Goal: Find specific page/section: Find specific page/section

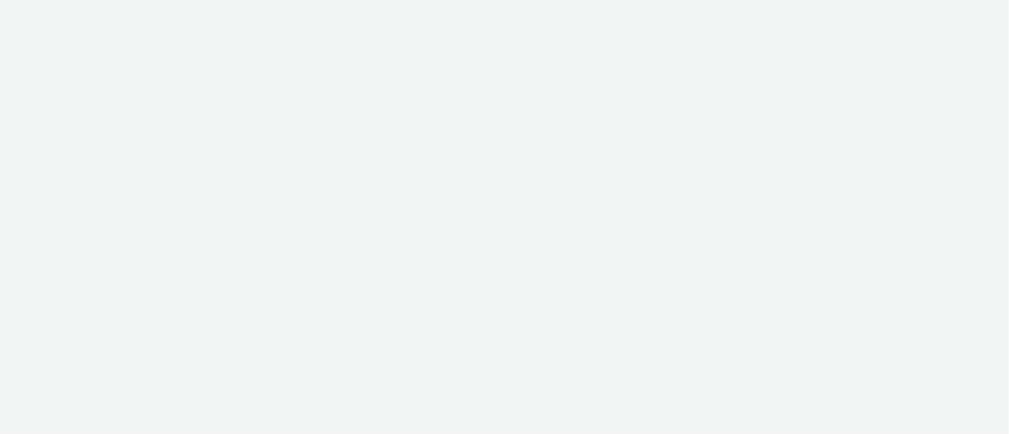
select select "38ed0f18-cbca-4106-be45-330e11e5f0af"
select select "f42c2087-8482-4af0-9099-e05519206007"
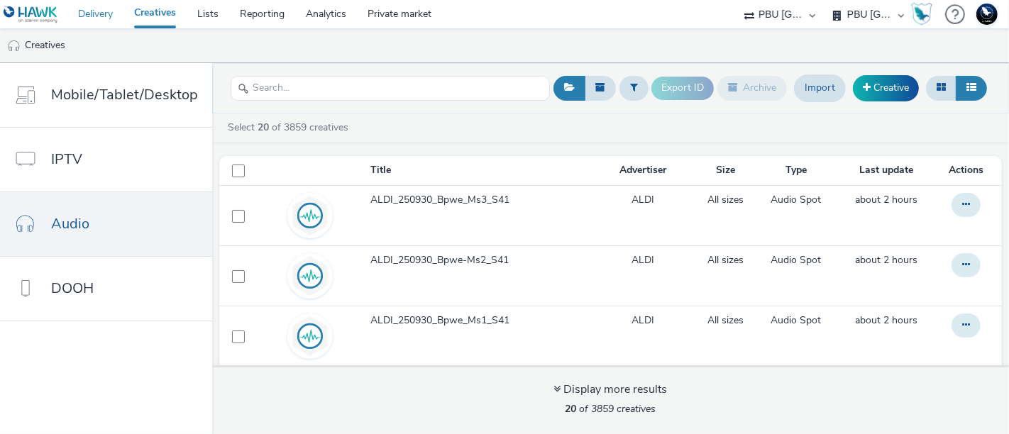
click at [99, 18] on link "Delivery" at bounding box center [95, 14] width 56 height 28
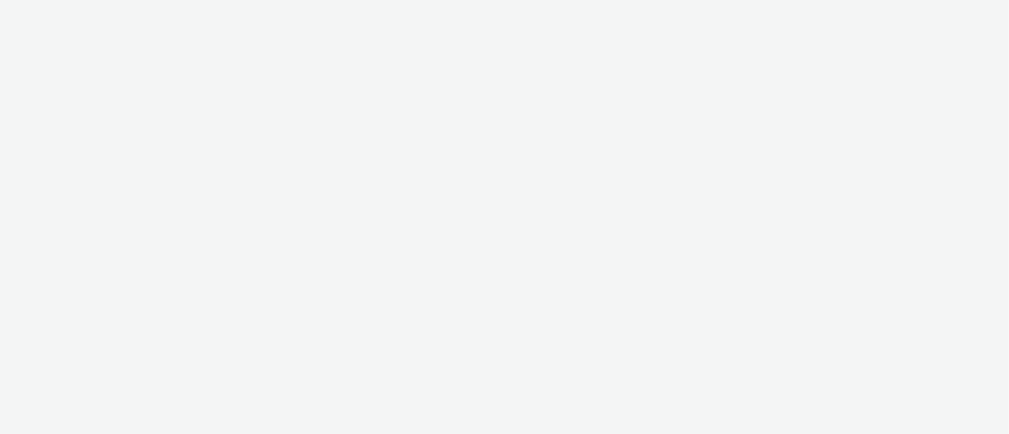
select select "9387901d-a129-43df-b0ef-f9e7dbeb676e"
select select "6db48d0c-a86d-41a6-9fb5-1acdc341d641"
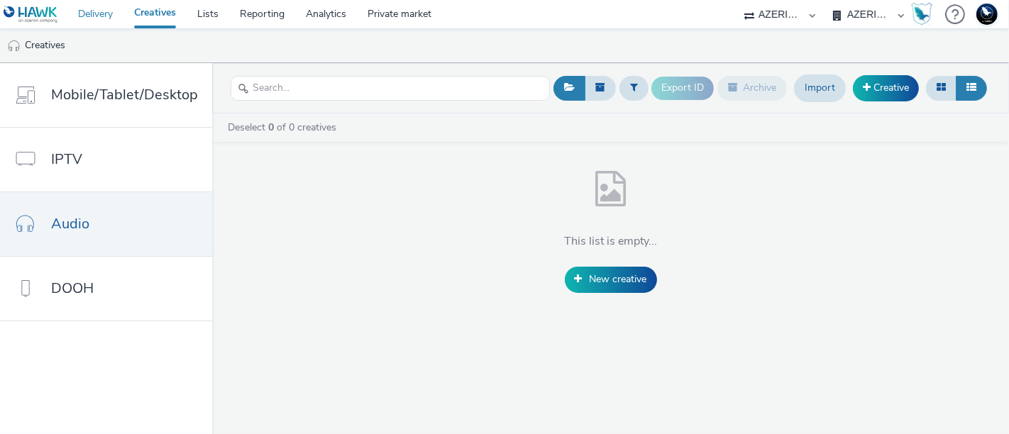
click at [93, 20] on link "Delivery" at bounding box center [95, 14] width 56 height 28
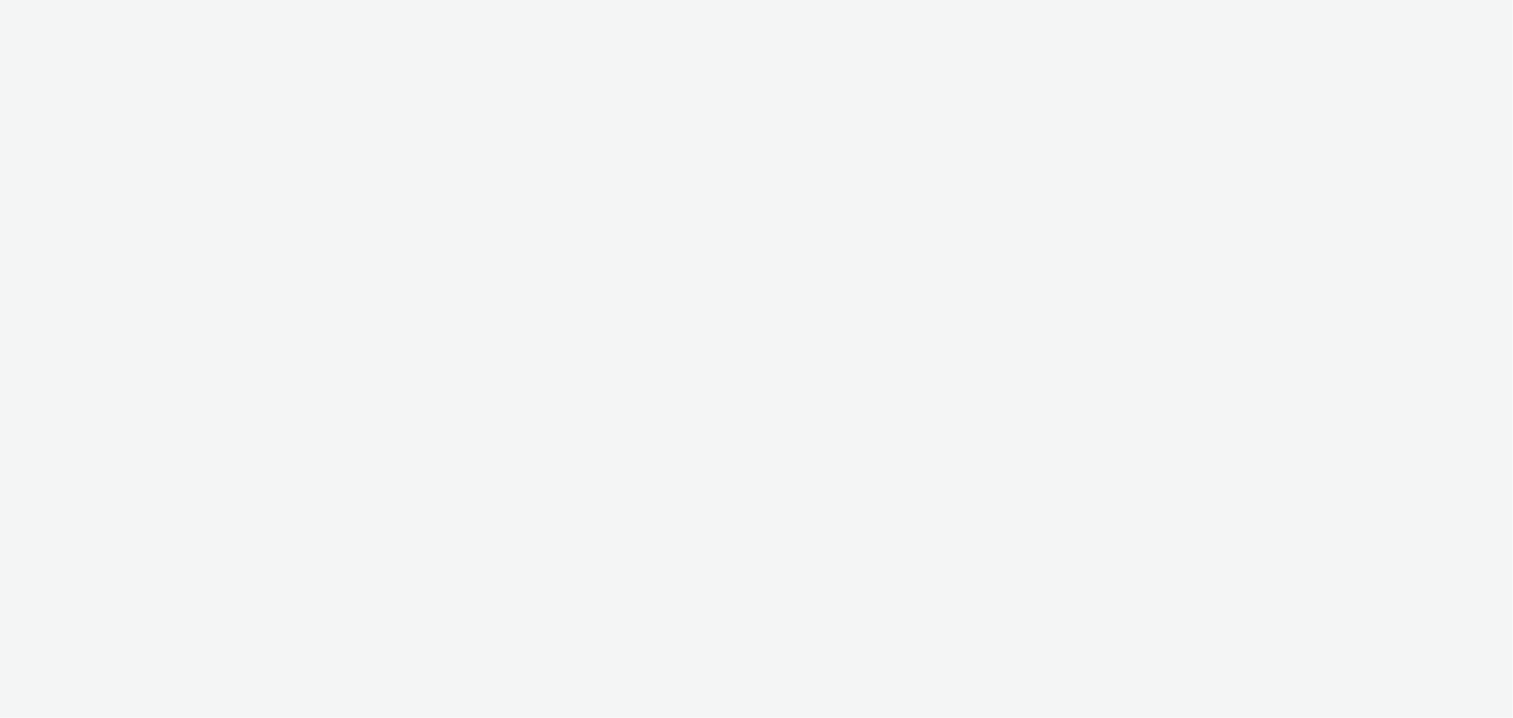
select select "ac009755-aa48-4799-8050-7a339a378eb8"
select select "a1f58486-1528-4f8c-8610-e1cdd7553bc1"
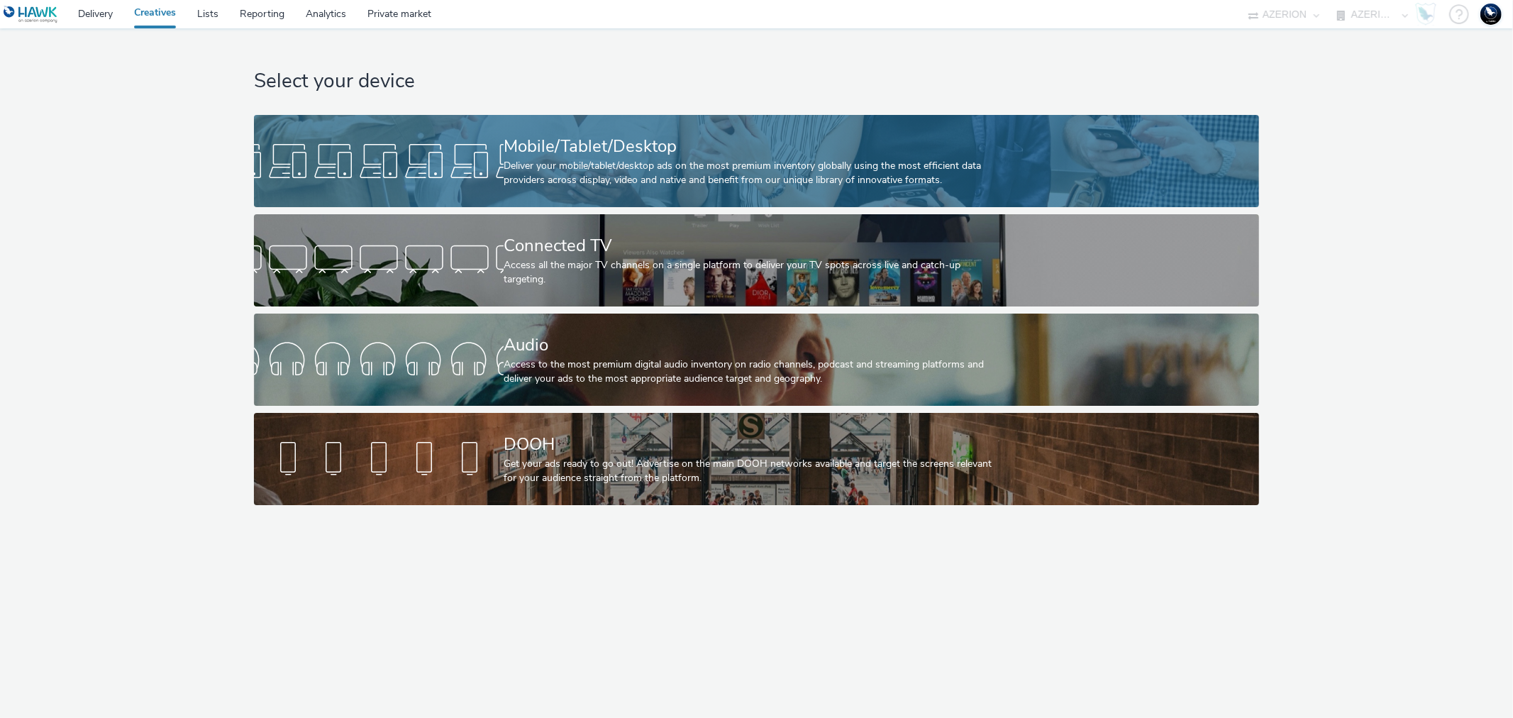
click at [465, 160] on div at bounding box center [379, 160] width 250 height 45
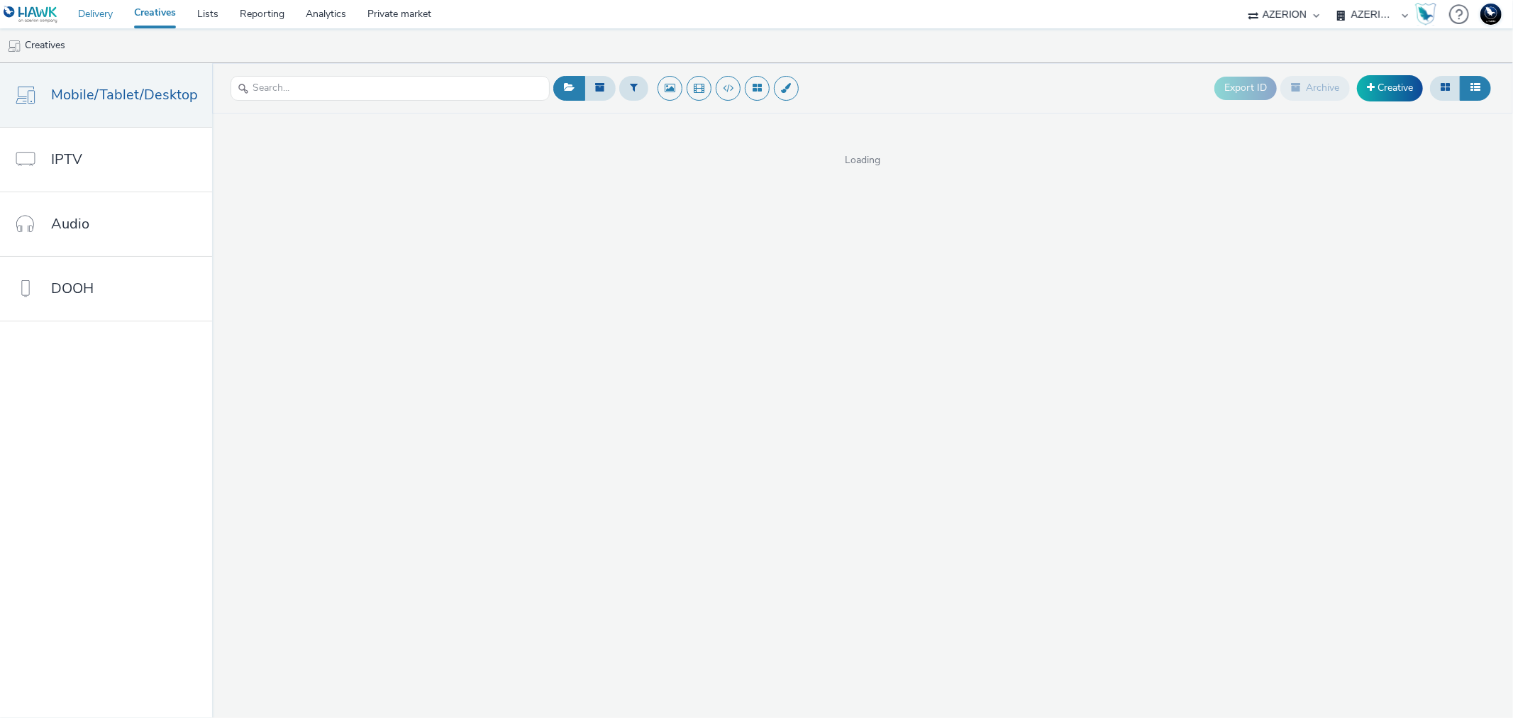
click at [93, 7] on link "Delivery" at bounding box center [95, 14] width 56 height 28
